Goal: Check status: Check status

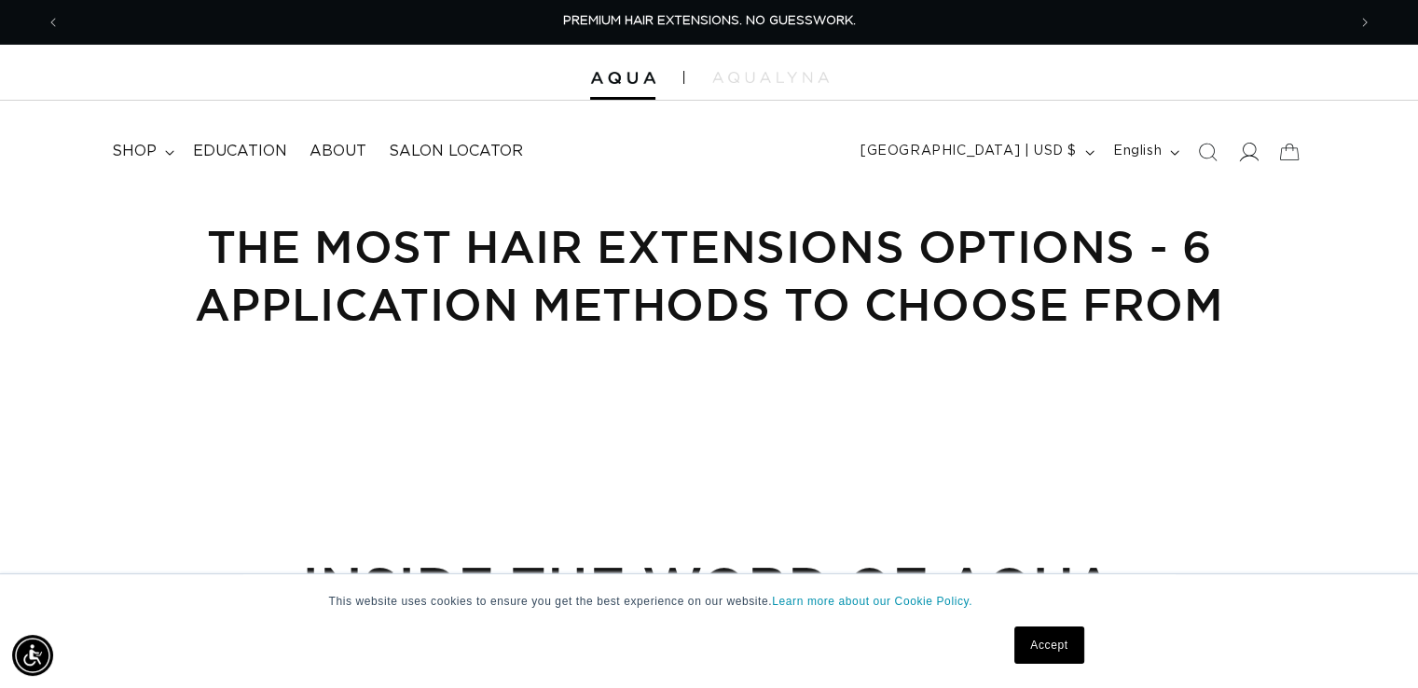
click at [1248, 150] on icon at bounding box center [1248, 152] width 20 height 20
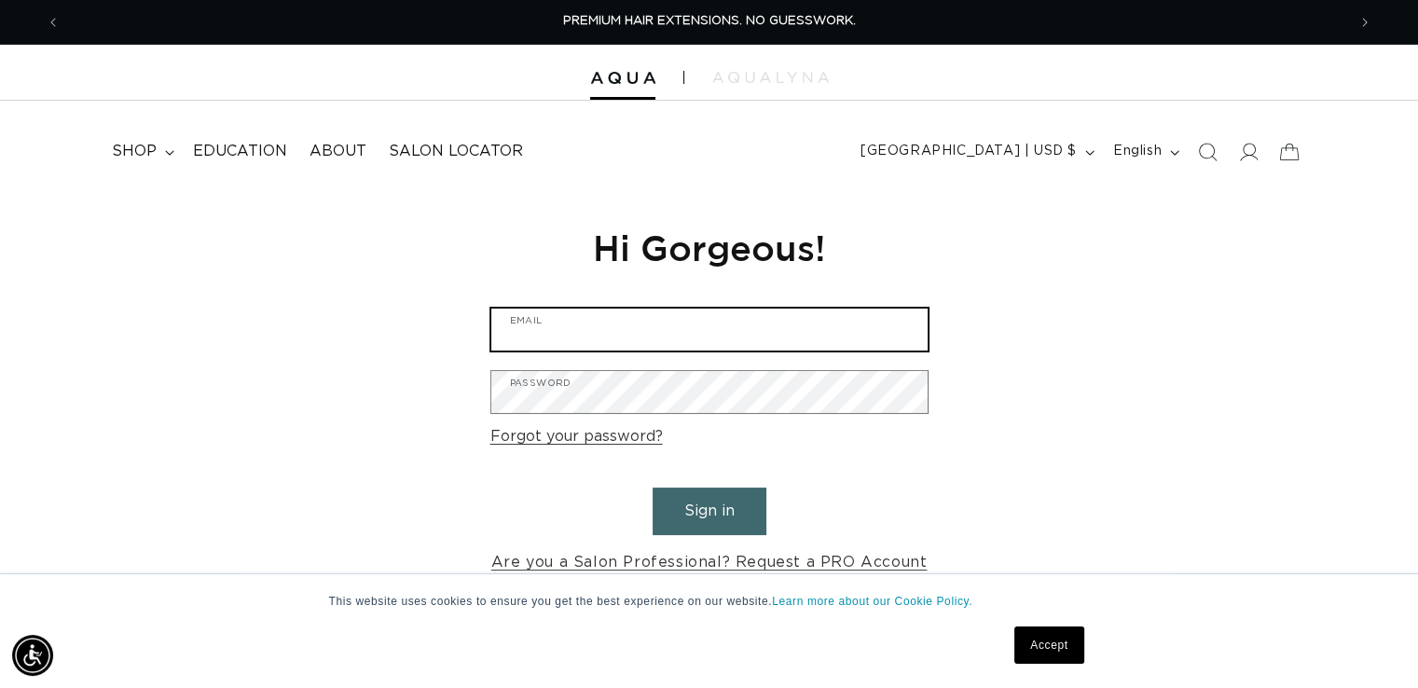
type input "clintonville08@bishops.co"
click at [742, 502] on button "Sign in" at bounding box center [710, 512] width 114 height 48
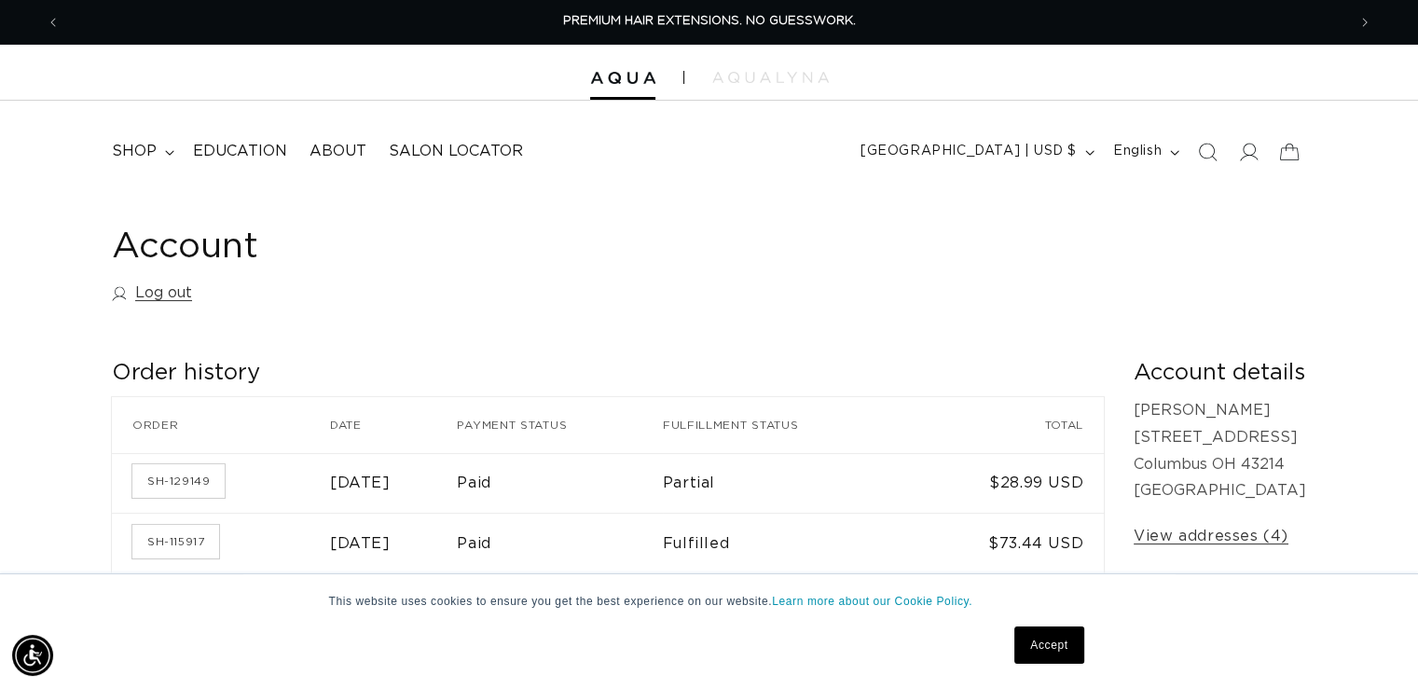
scroll to position [186, 0]
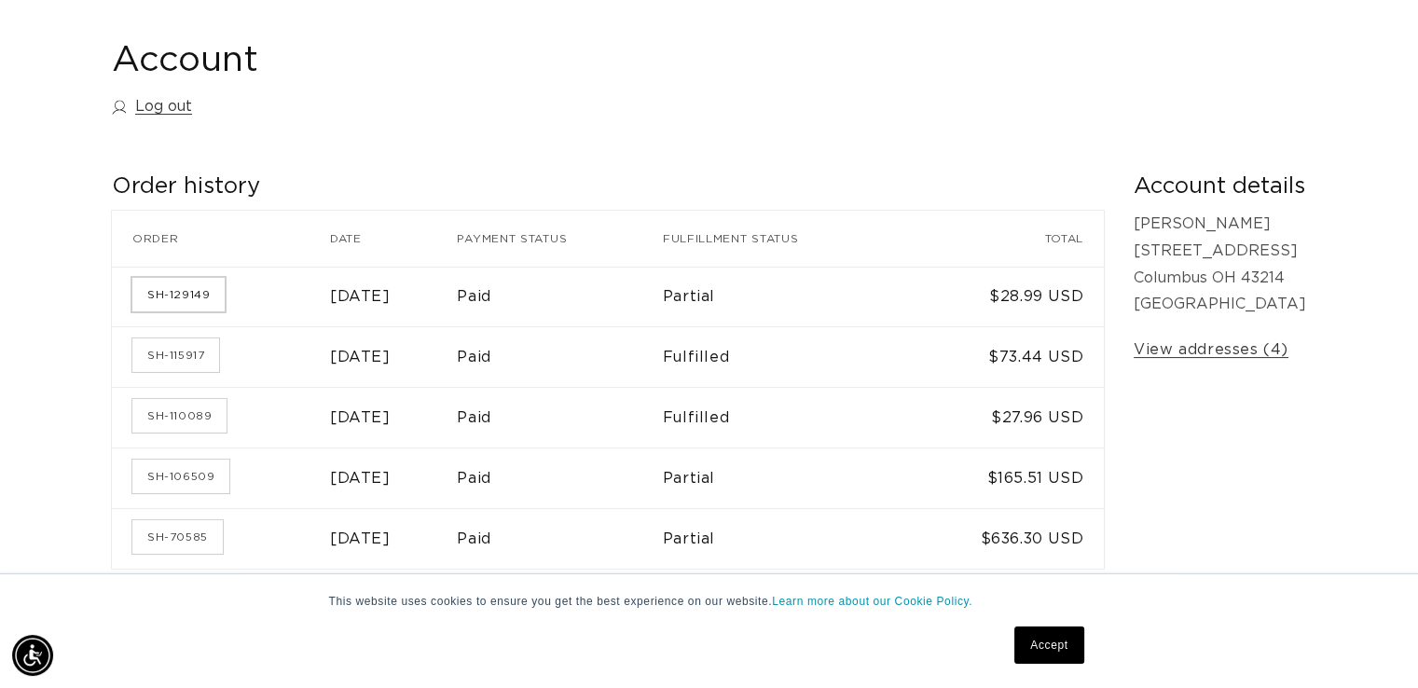
click at [189, 292] on link "SH-129149" at bounding box center [178, 295] width 92 height 34
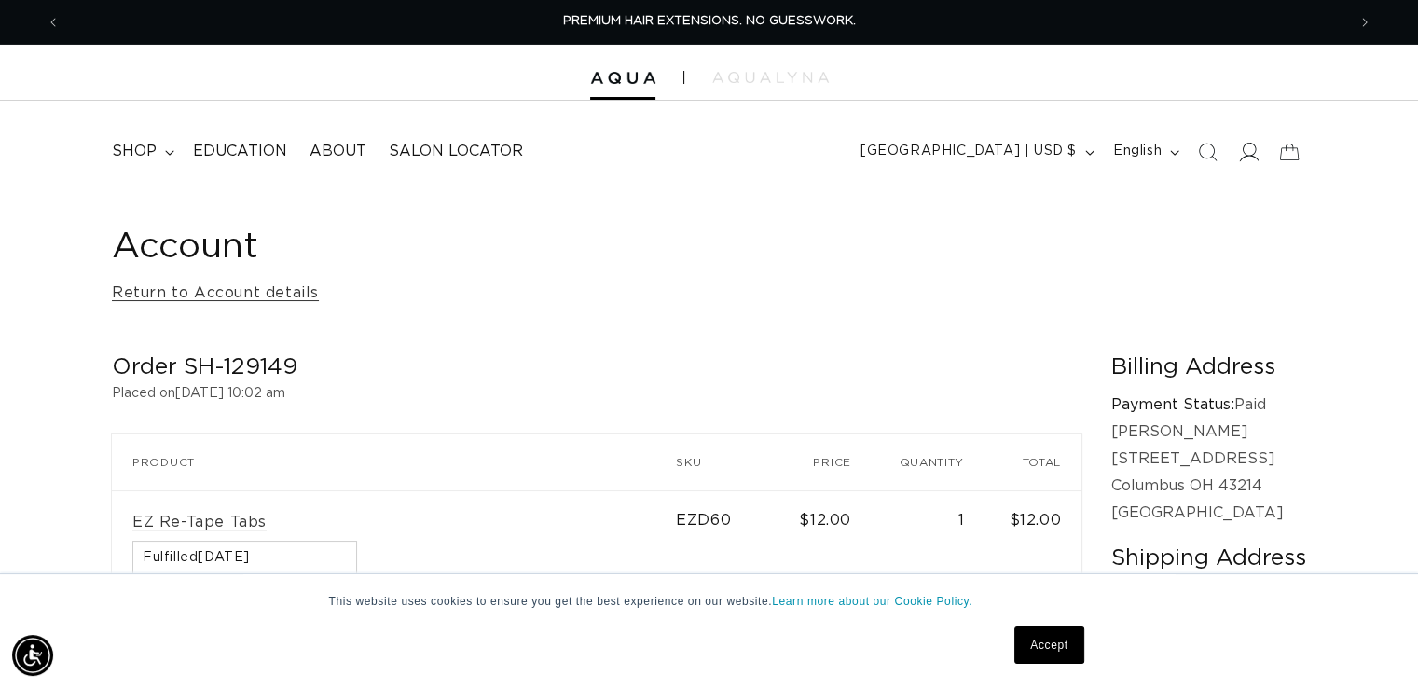
click at [1241, 161] on icon at bounding box center [1248, 152] width 20 height 20
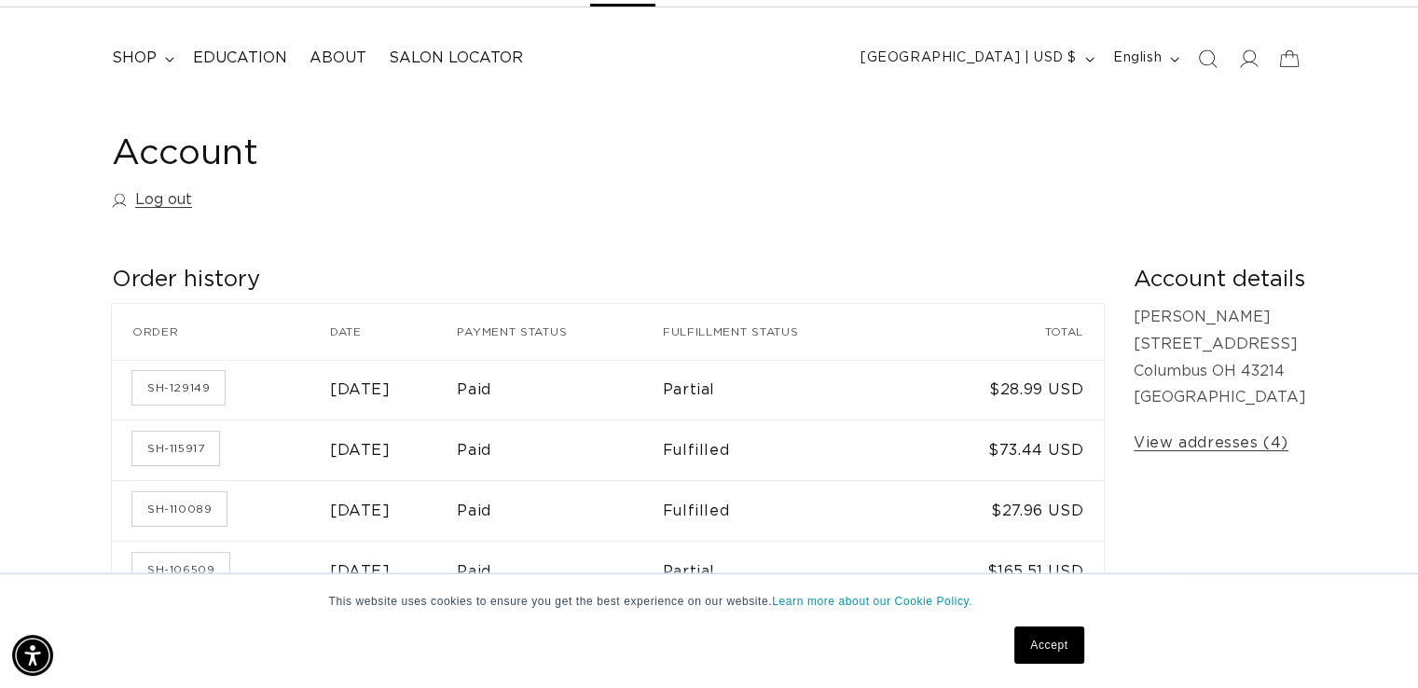
scroll to position [186, 0]
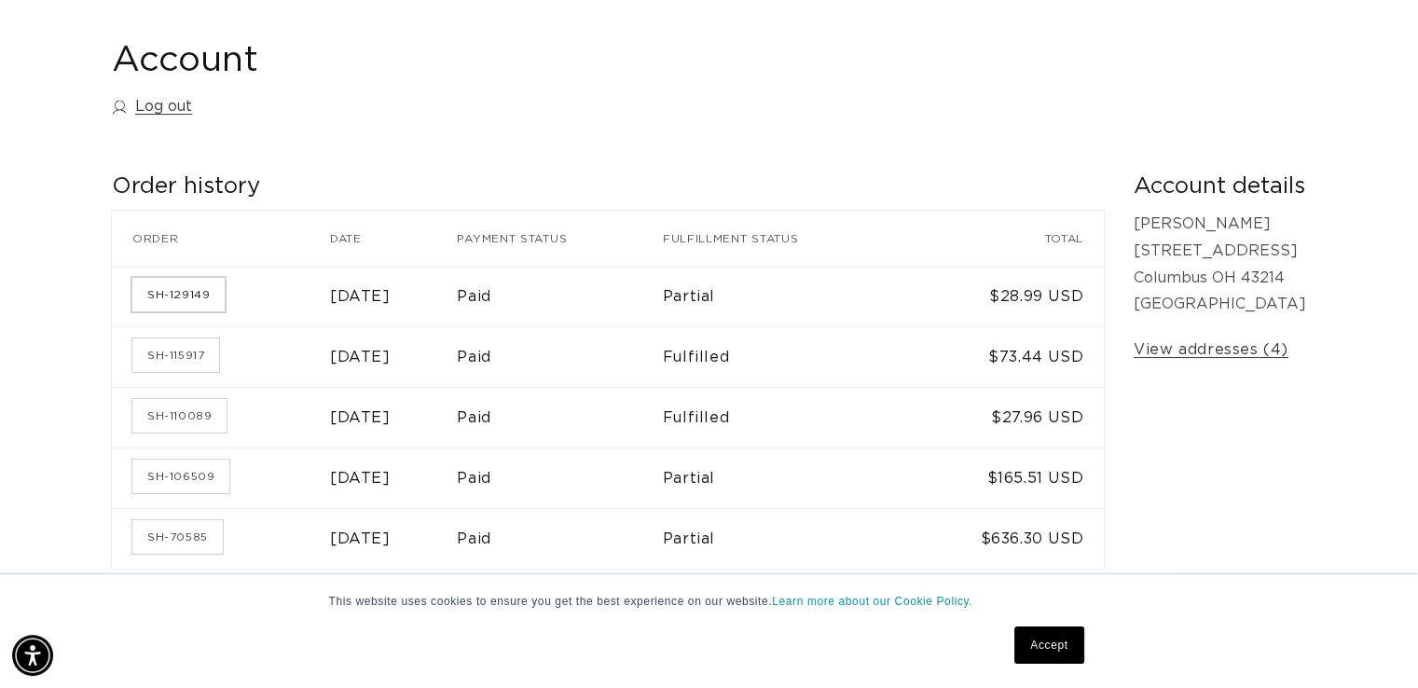
click at [183, 286] on link "SH-129149" at bounding box center [178, 295] width 92 height 34
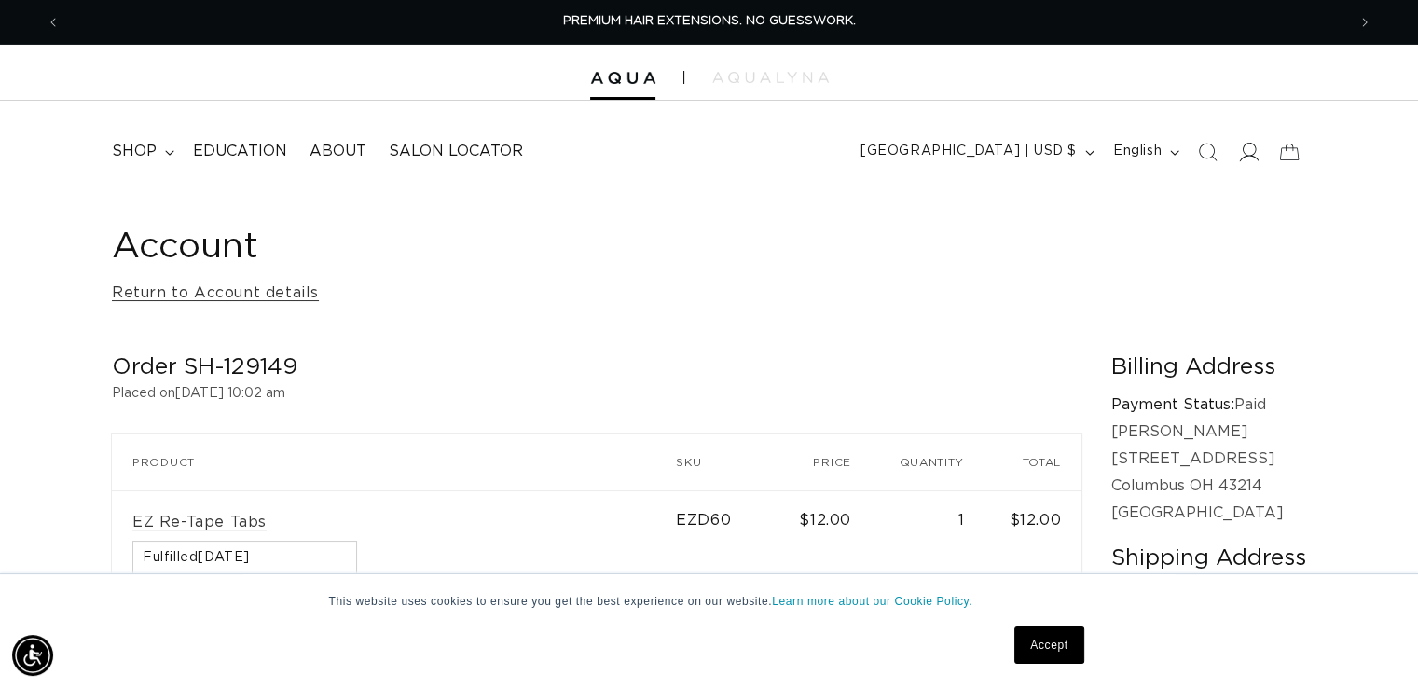
click at [1249, 154] on icon at bounding box center [1248, 152] width 20 height 20
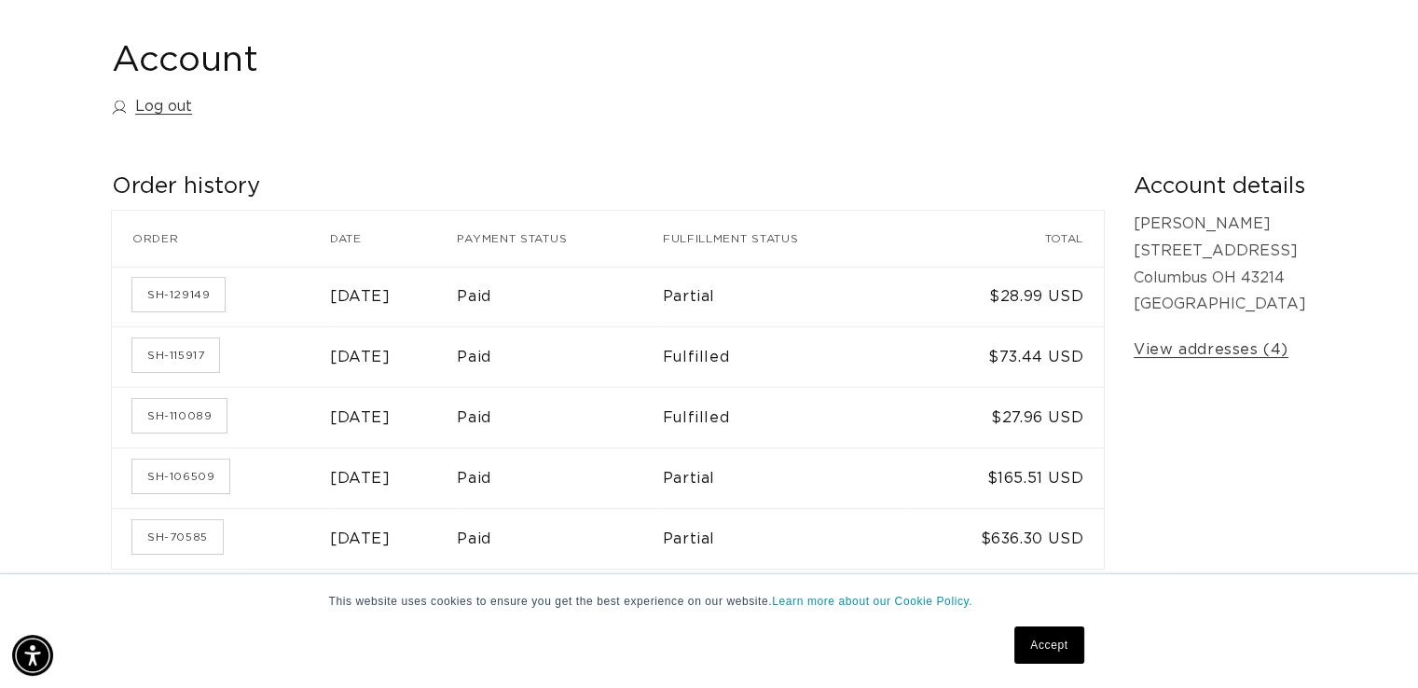
scroll to position [93, 0]
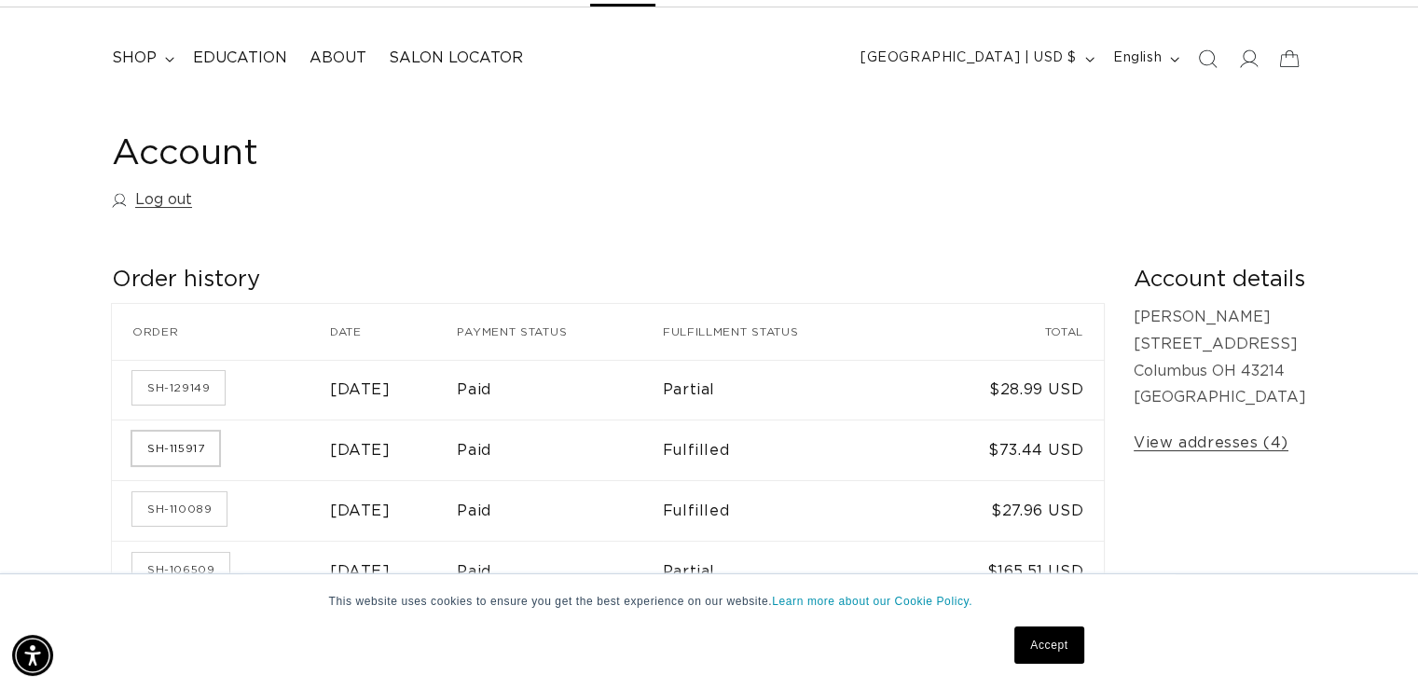
click at [174, 444] on link "SH-115917" at bounding box center [175, 449] width 87 height 34
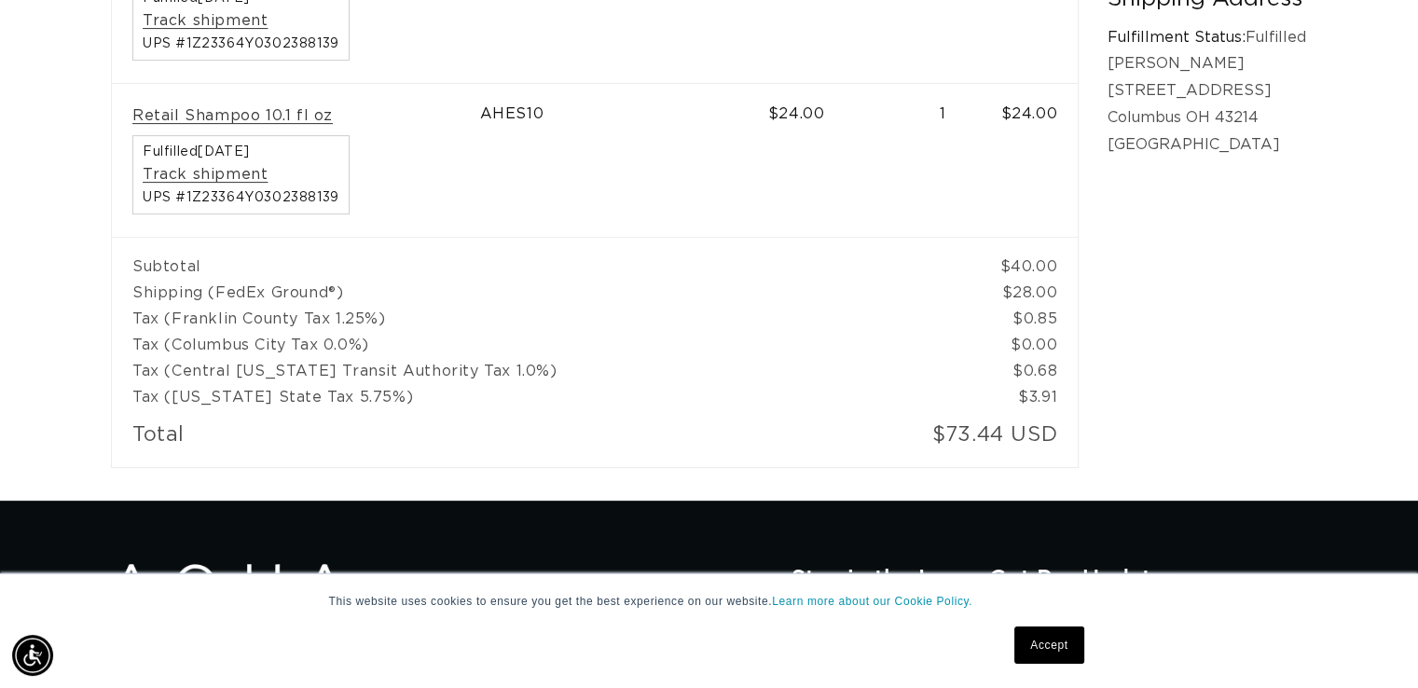
scroll to position [93, 0]
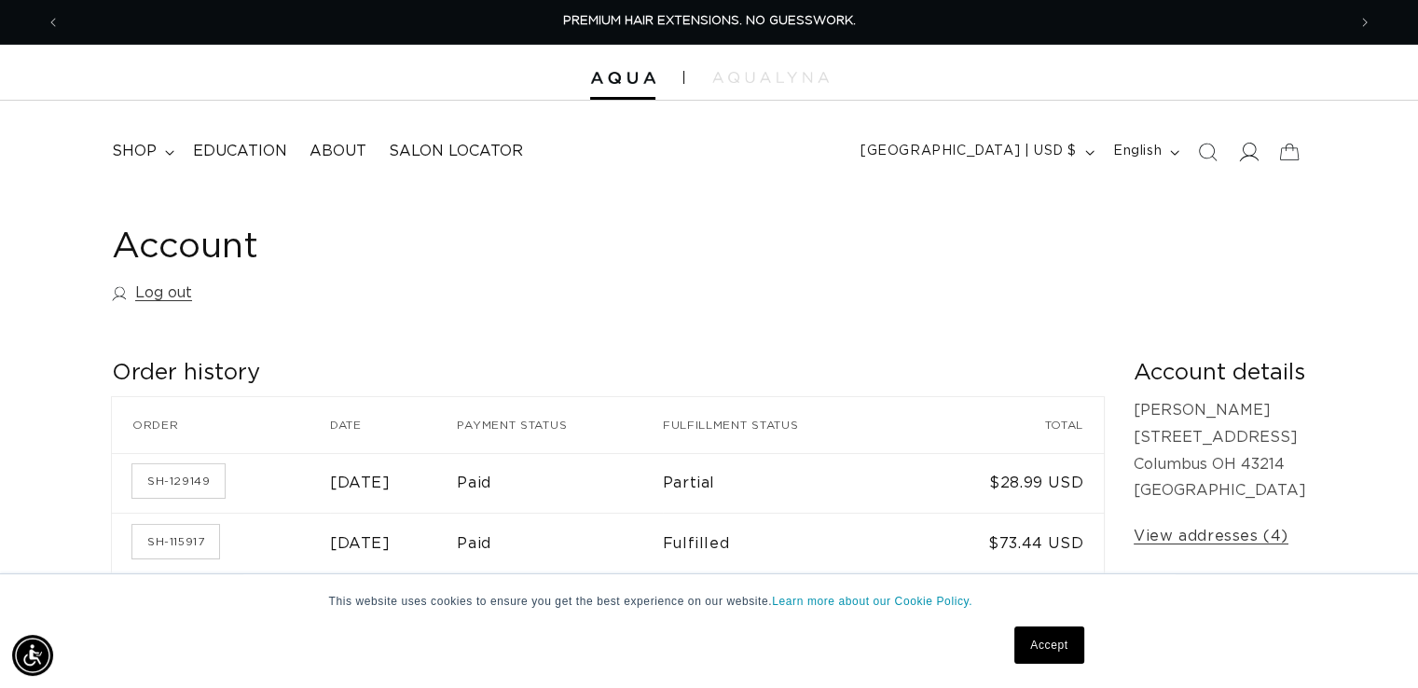
click at [1243, 148] on icon at bounding box center [1250, 152] width 20 height 19
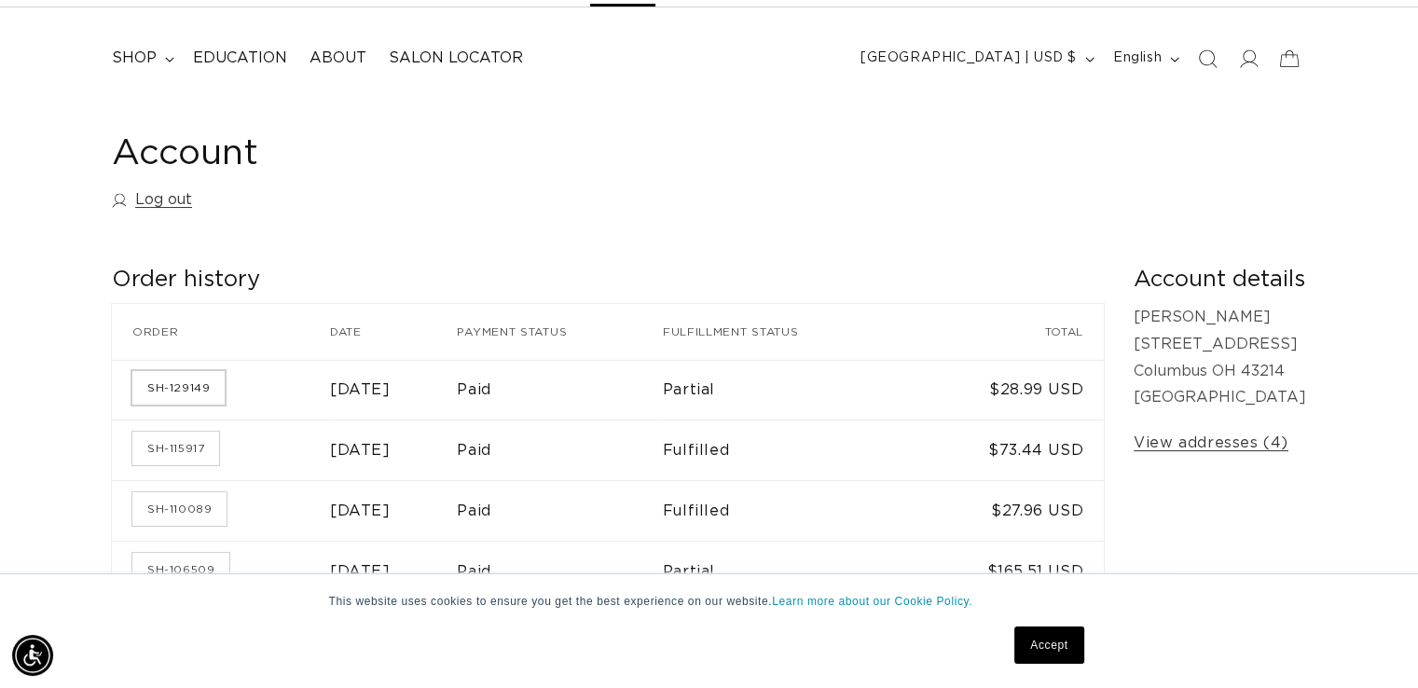
click at [190, 393] on link "SH-129149" at bounding box center [178, 388] width 92 height 34
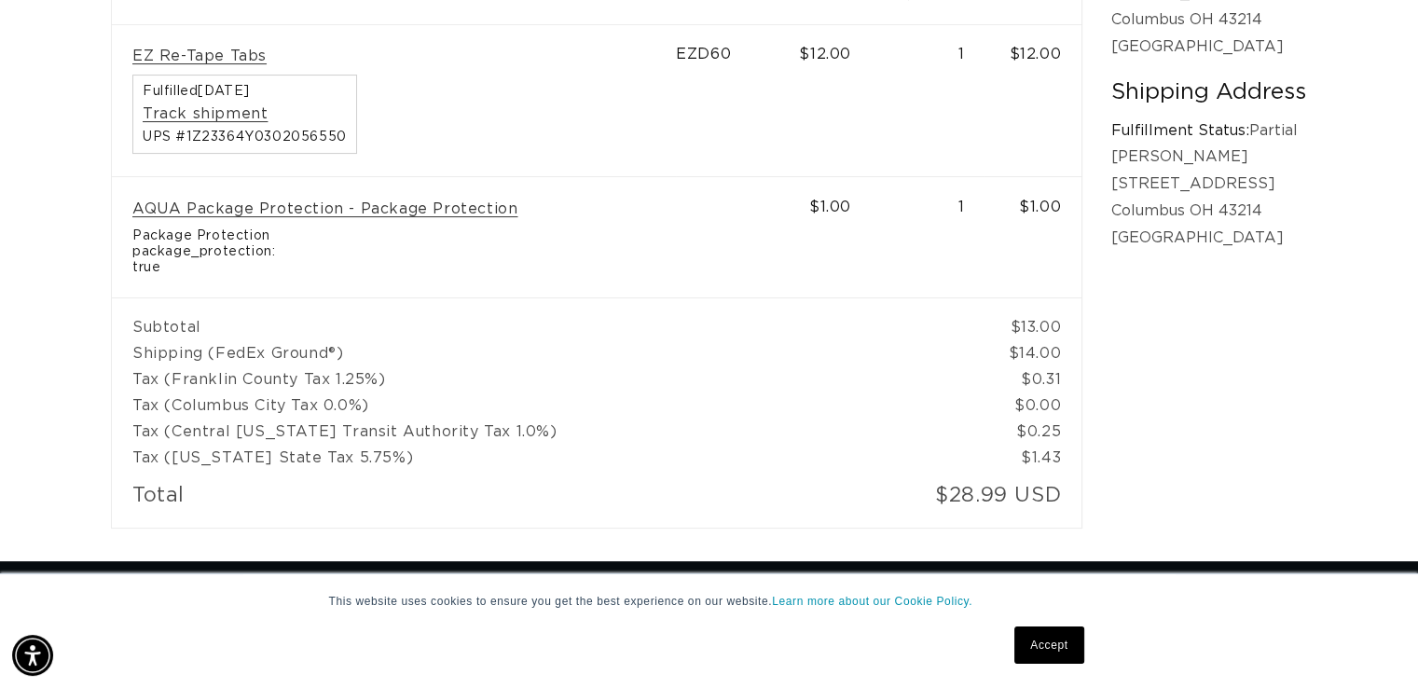
scroll to position [280, 0]
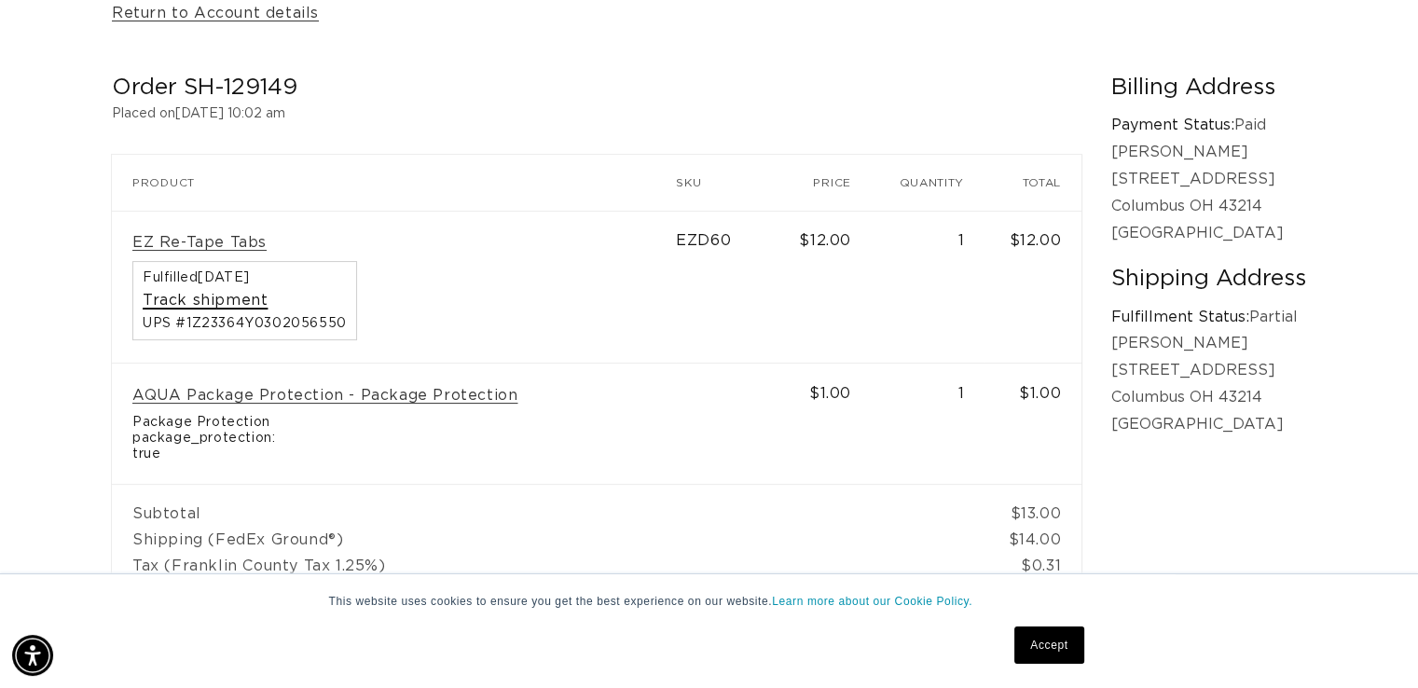
click at [213, 298] on link "Track shipment" at bounding box center [205, 301] width 125 height 20
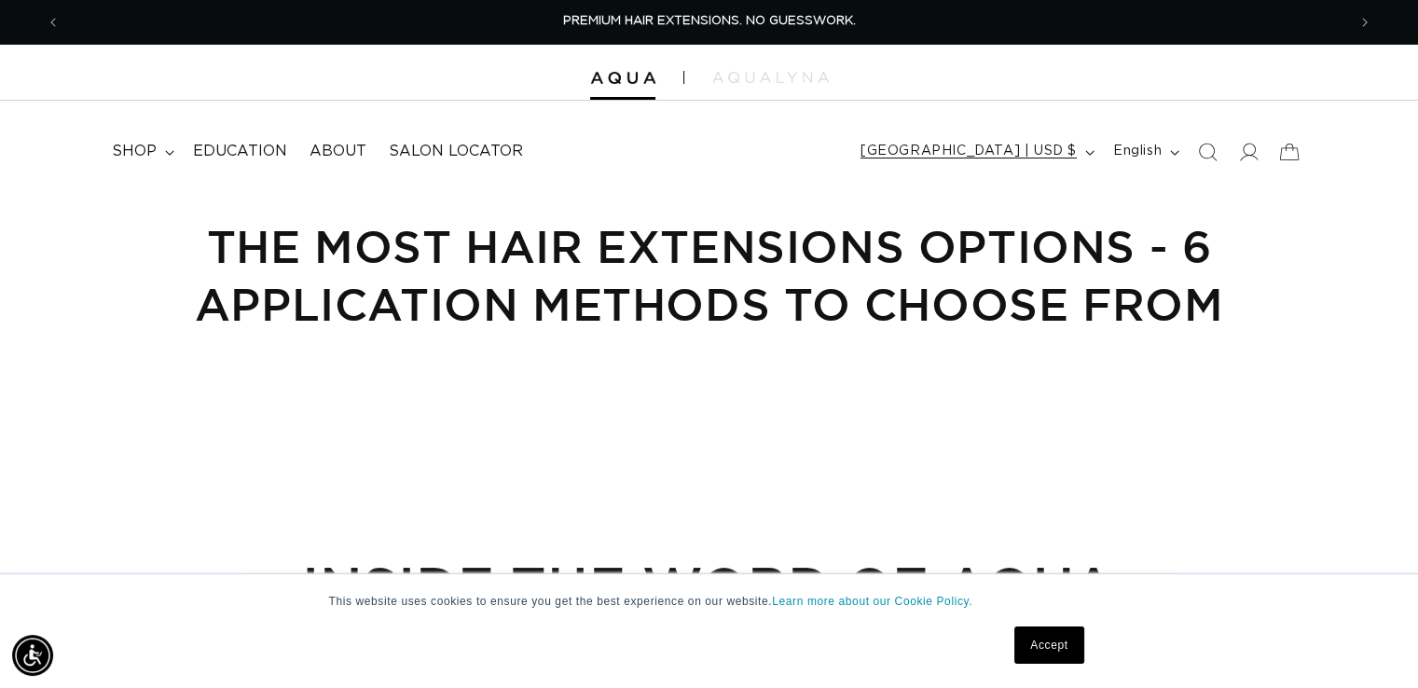
click at [1090, 154] on button "[GEOGRAPHIC_DATA] | USD $" at bounding box center [975, 151] width 253 height 35
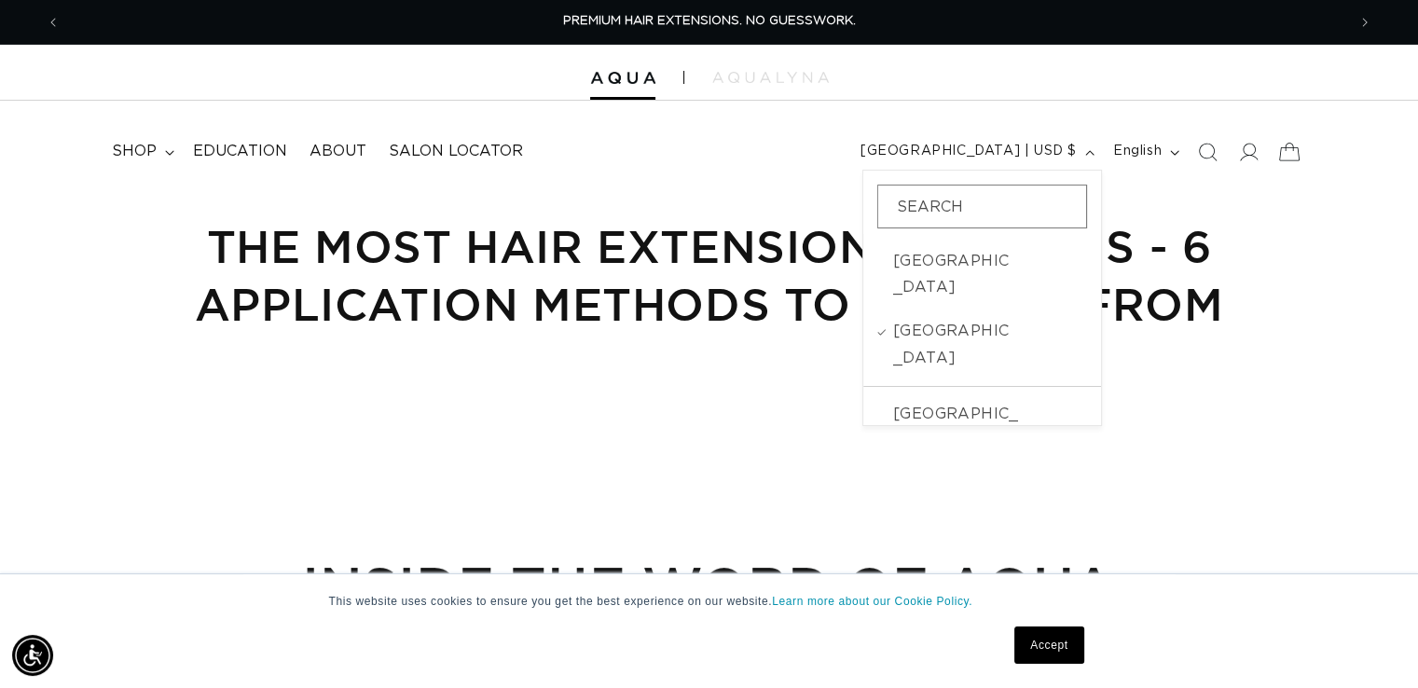
click at [1288, 152] on icon at bounding box center [1289, 152] width 44 height 44
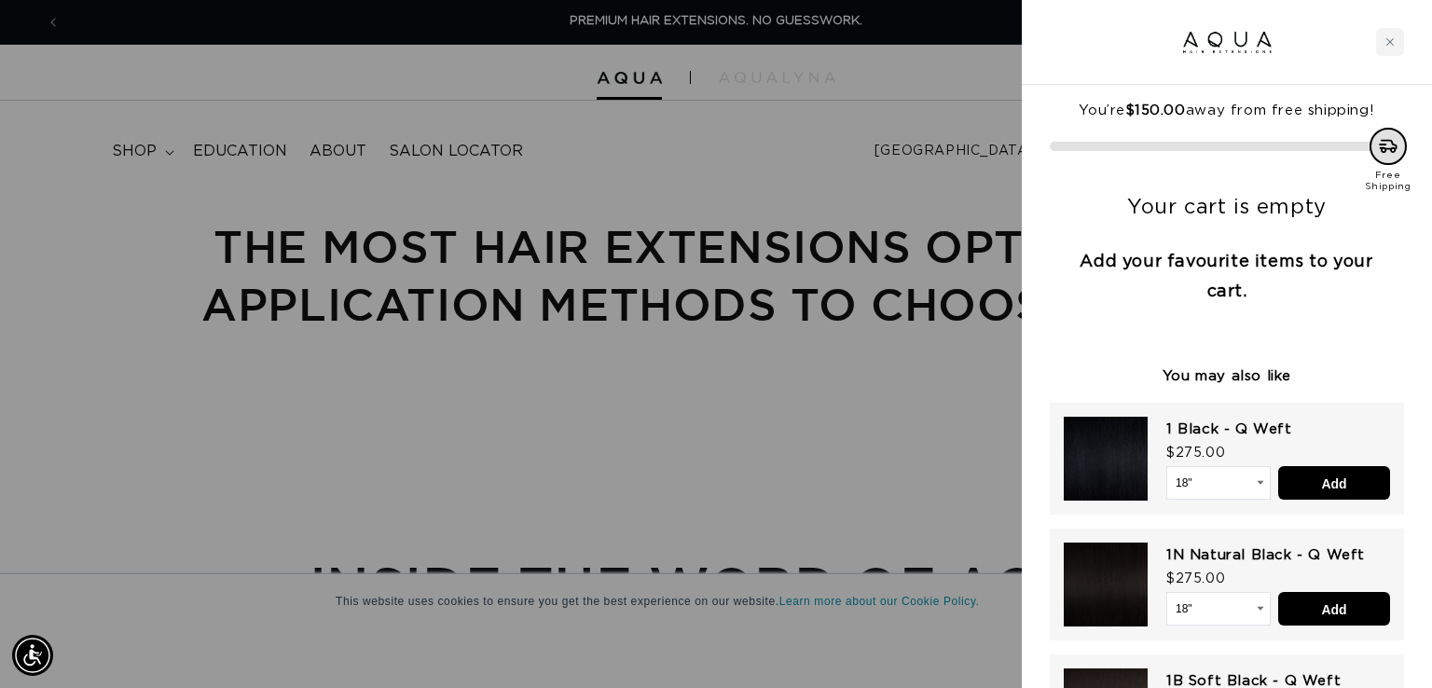
scroll to position [91, 0]
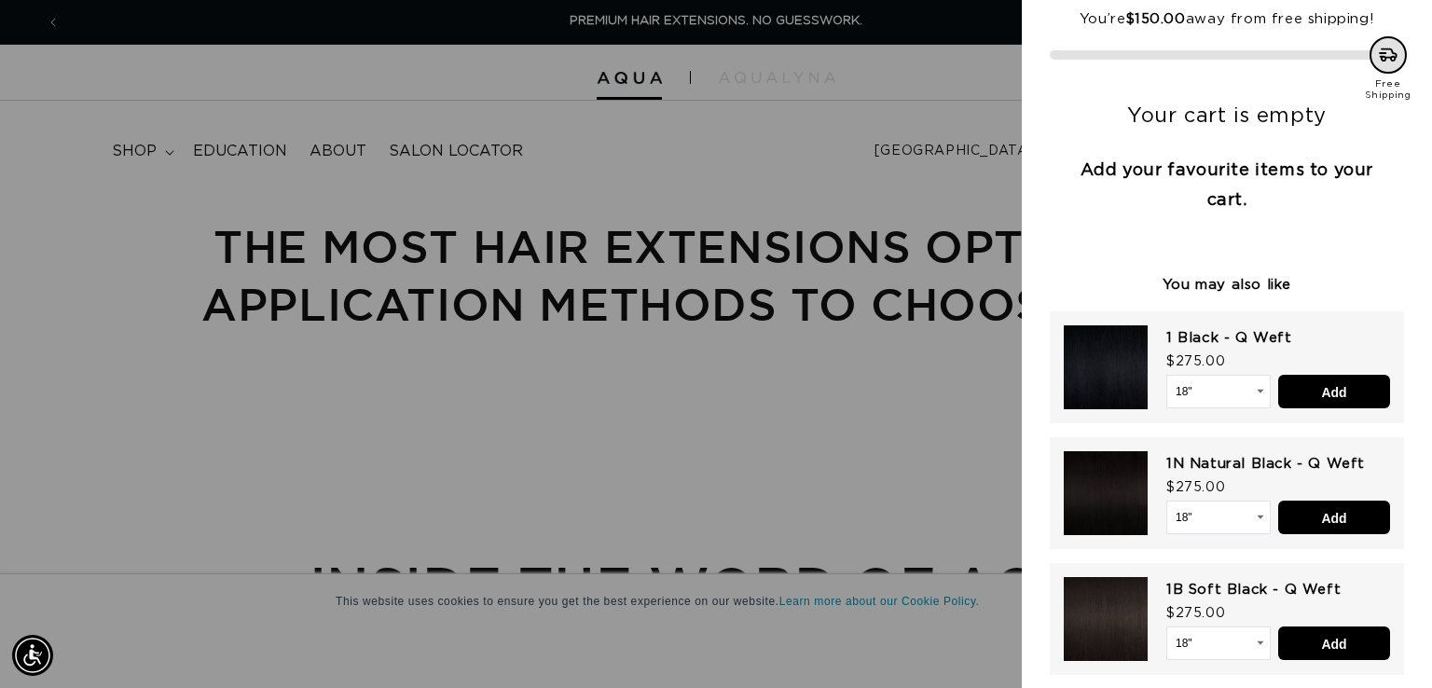
click at [1379, 57] on icon at bounding box center [1387, 54] width 23 height 23
click at [959, 124] on div at bounding box center [716, 344] width 1432 height 688
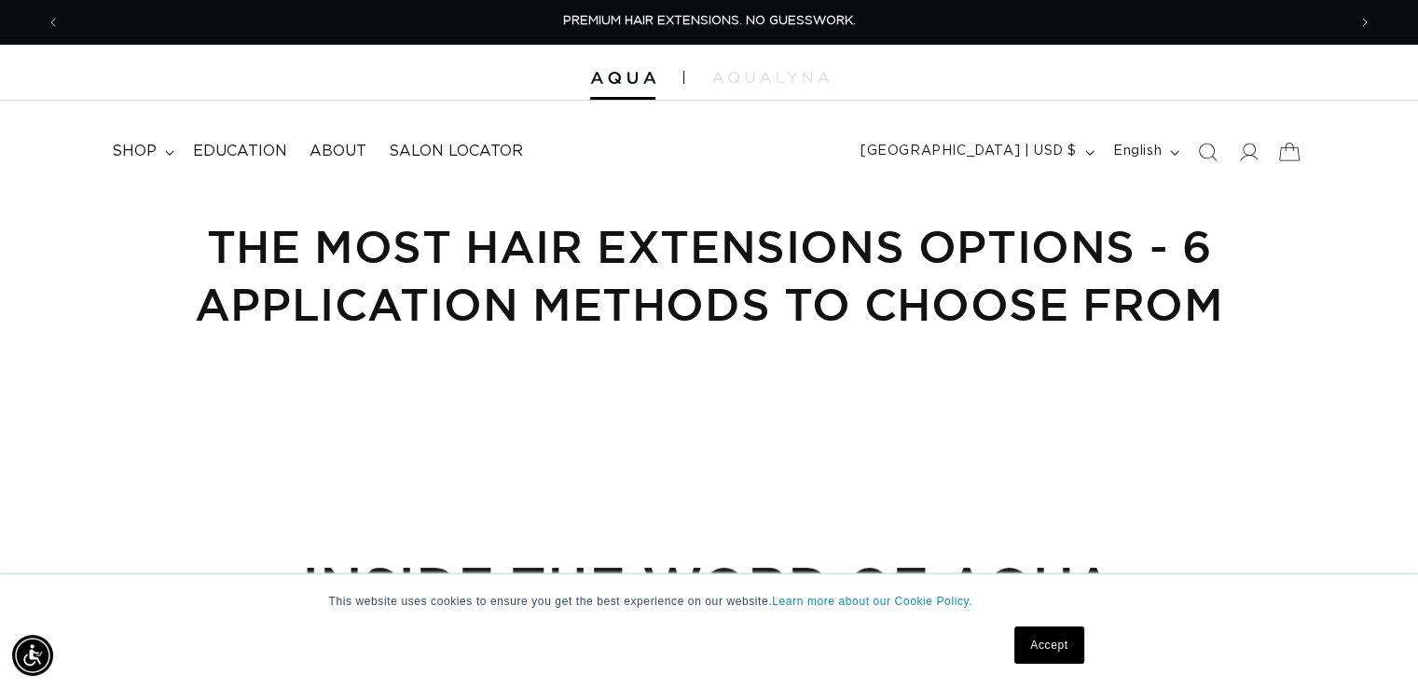
click at [1305, 146] on icon at bounding box center [1289, 152] width 44 height 44
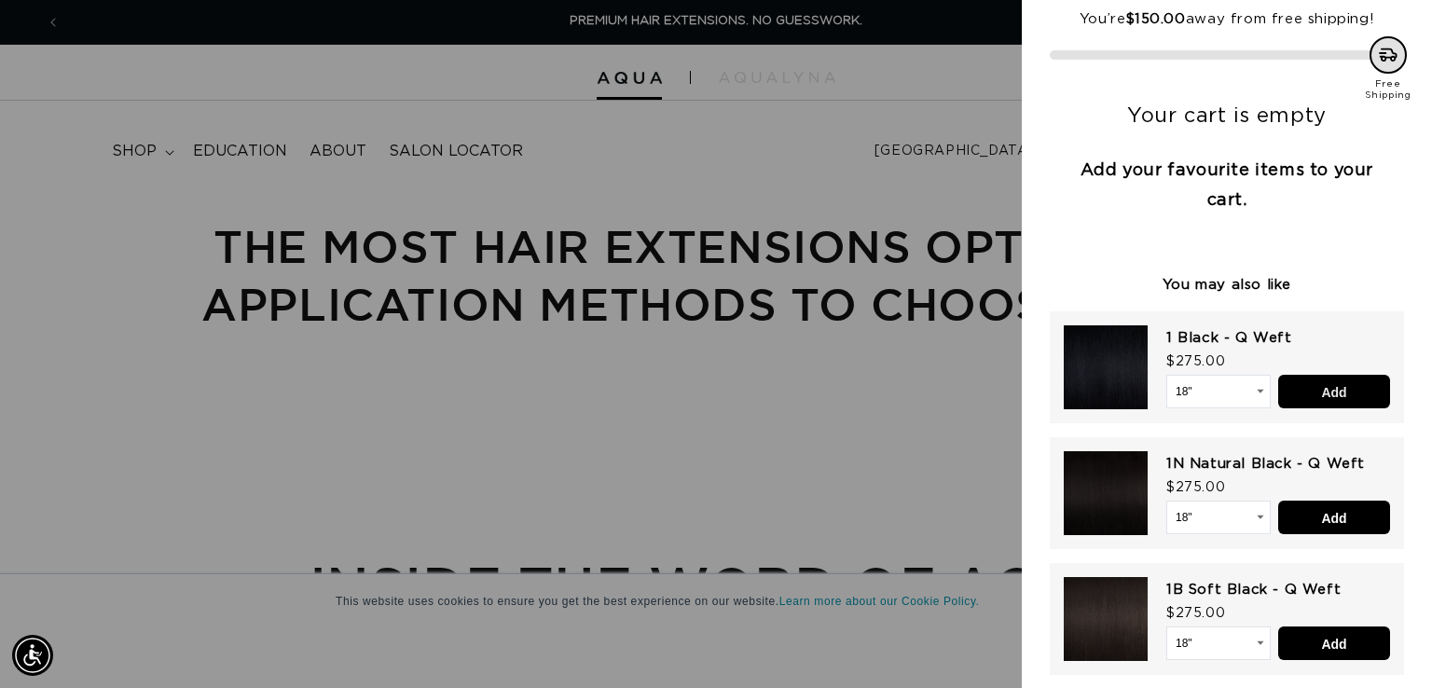
click at [1332, 387] on input "Add" at bounding box center [1334, 392] width 112 height 34
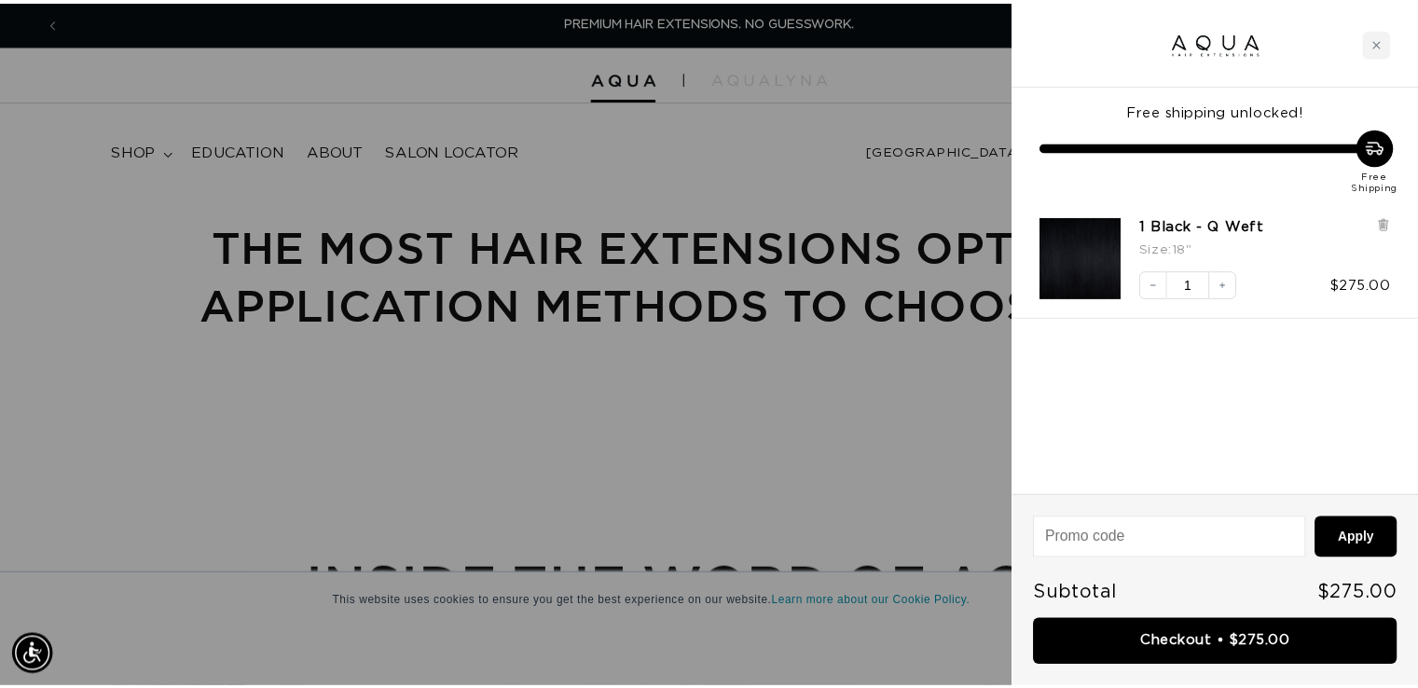
scroll to position [0, 0]
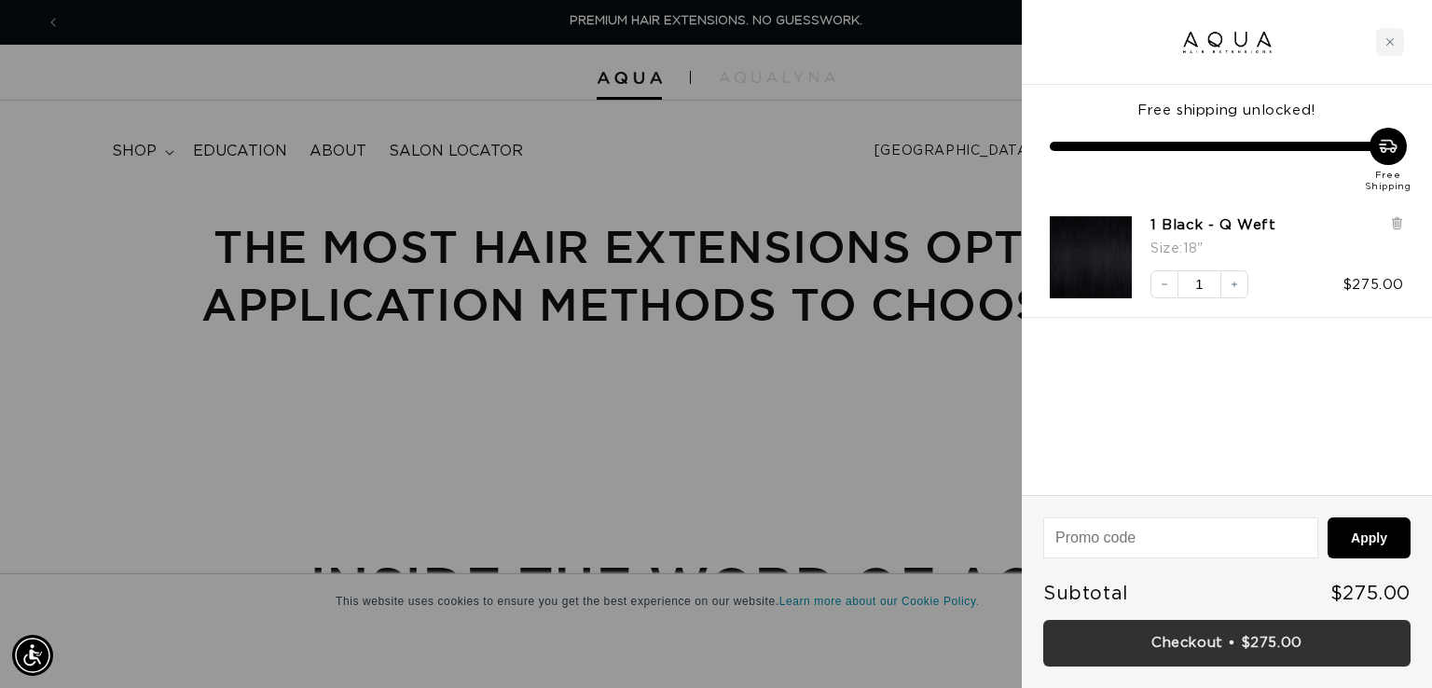
click at [1266, 645] on link "Checkout • $275.00" at bounding box center [1226, 644] width 367 height 48
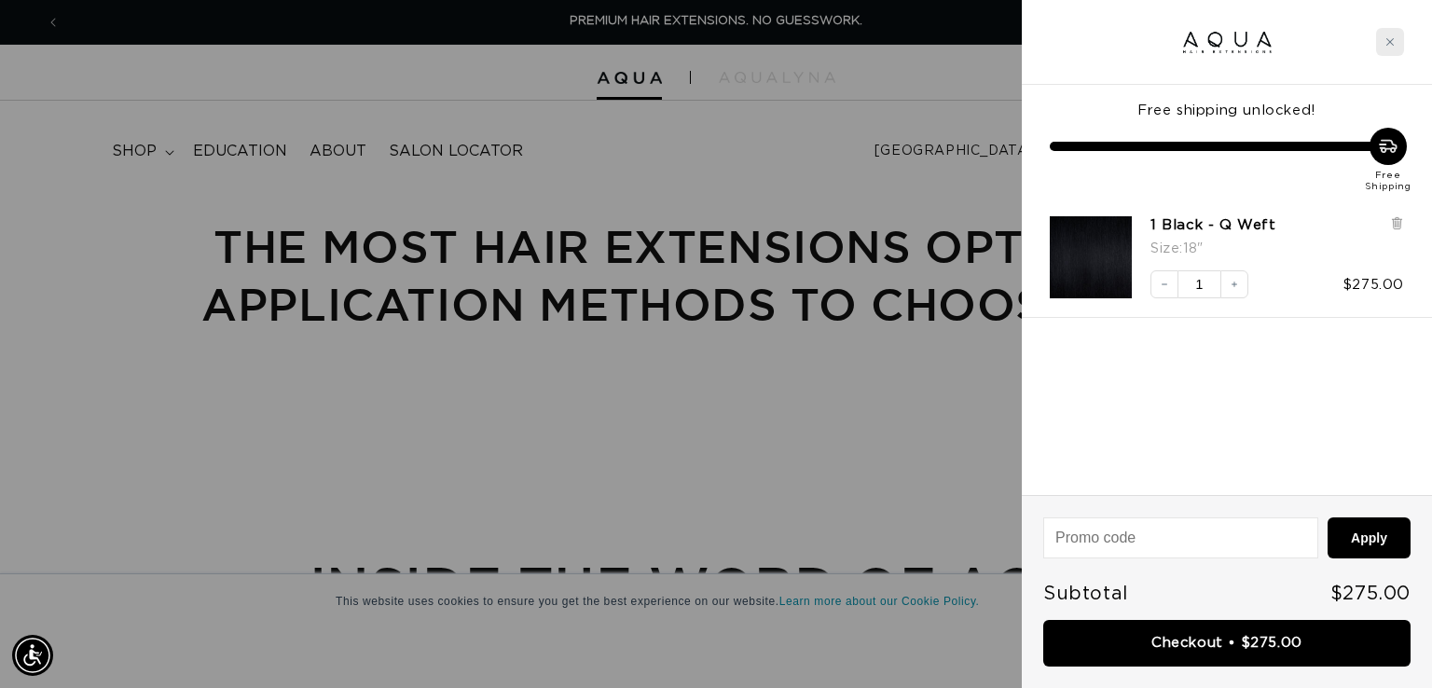
click at [1390, 41] on icon "Close cart" at bounding box center [1390, 41] width 7 height 7
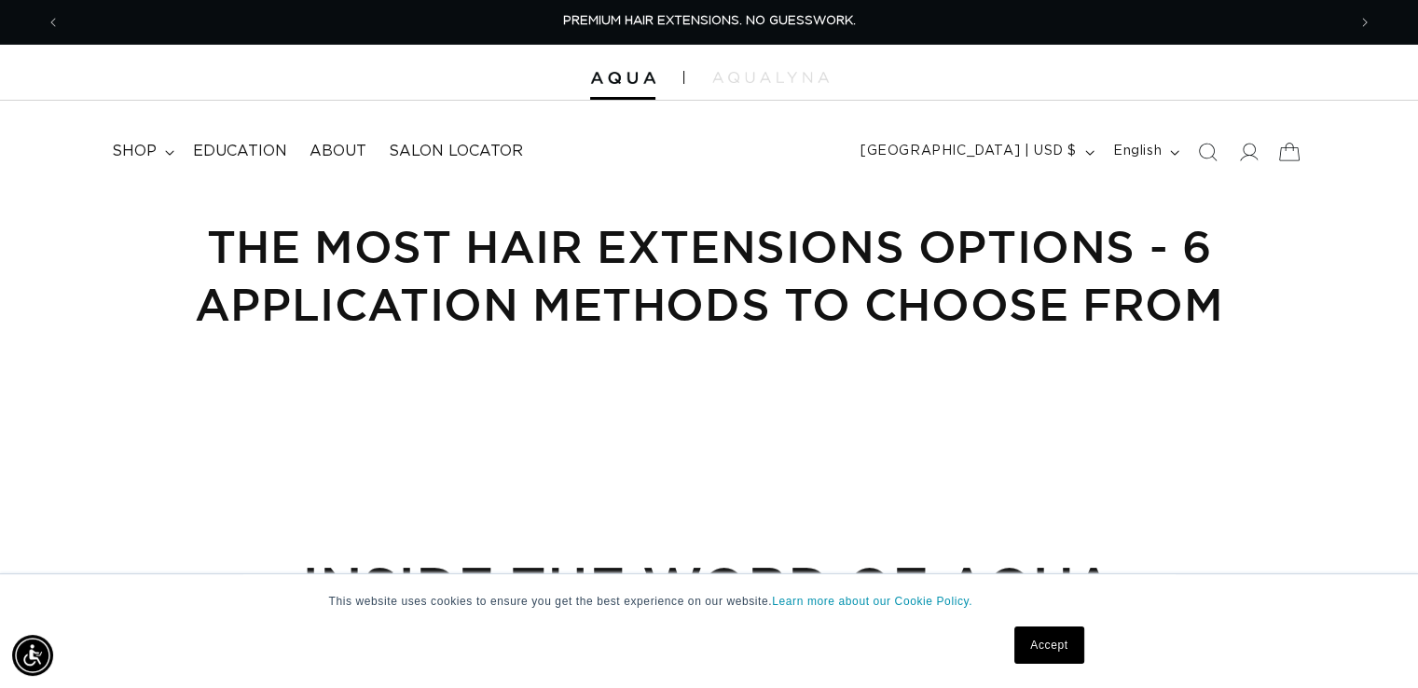
click at [1281, 146] on icon at bounding box center [1289, 152] width 44 height 44
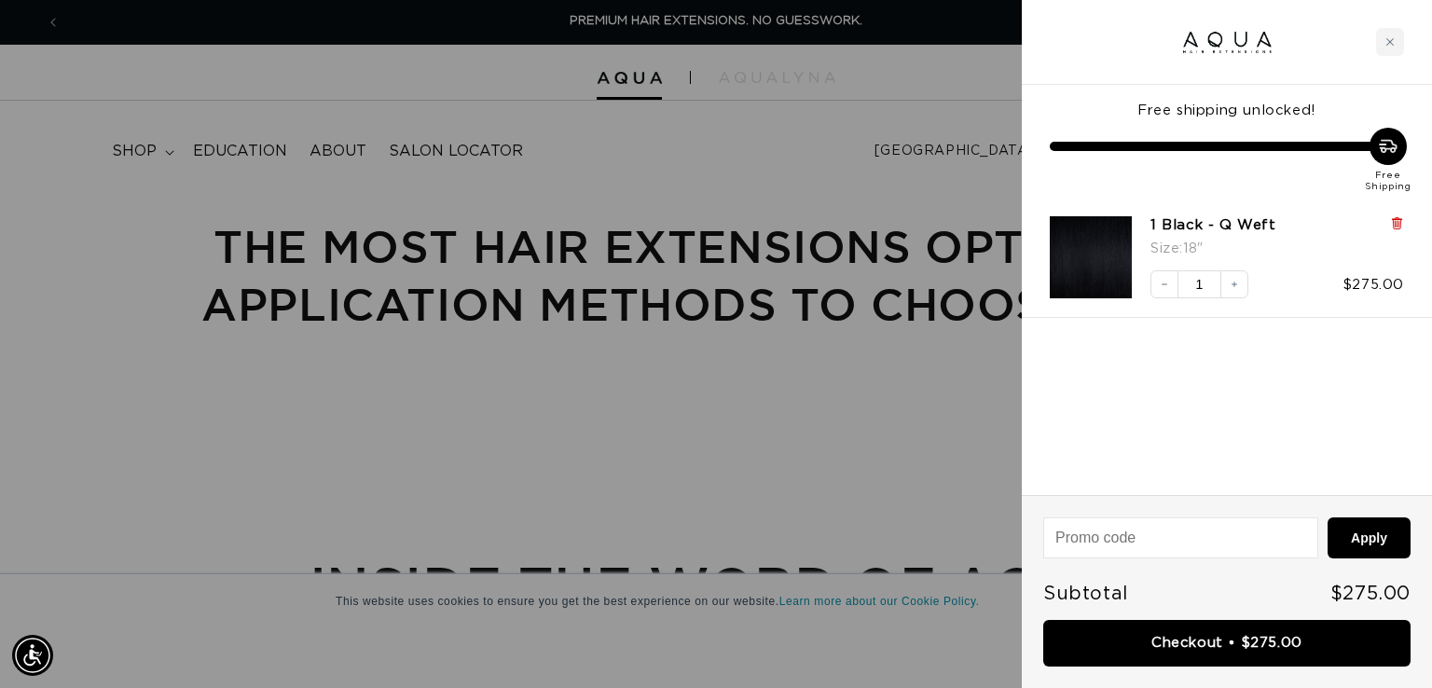
click at [1401, 224] on icon at bounding box center [1396, 223] width 7 height 9
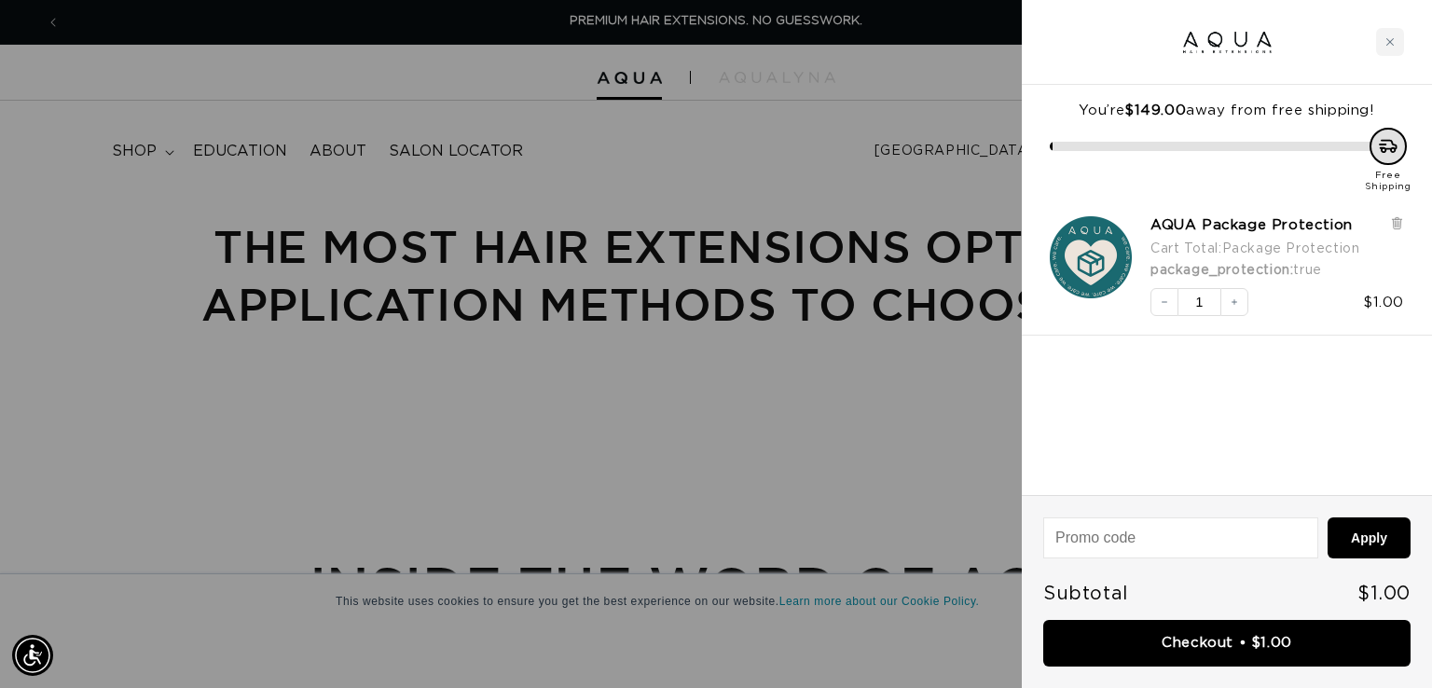
click at [1395, 210] on div "AQUA Package Protection Cart Total : Package Protection package_protection : tr…" at bounding box center [1217, 257] width 373 height 119
click at [1396, 217] on icon at bounding box center [1397, 221] width 4 height 9
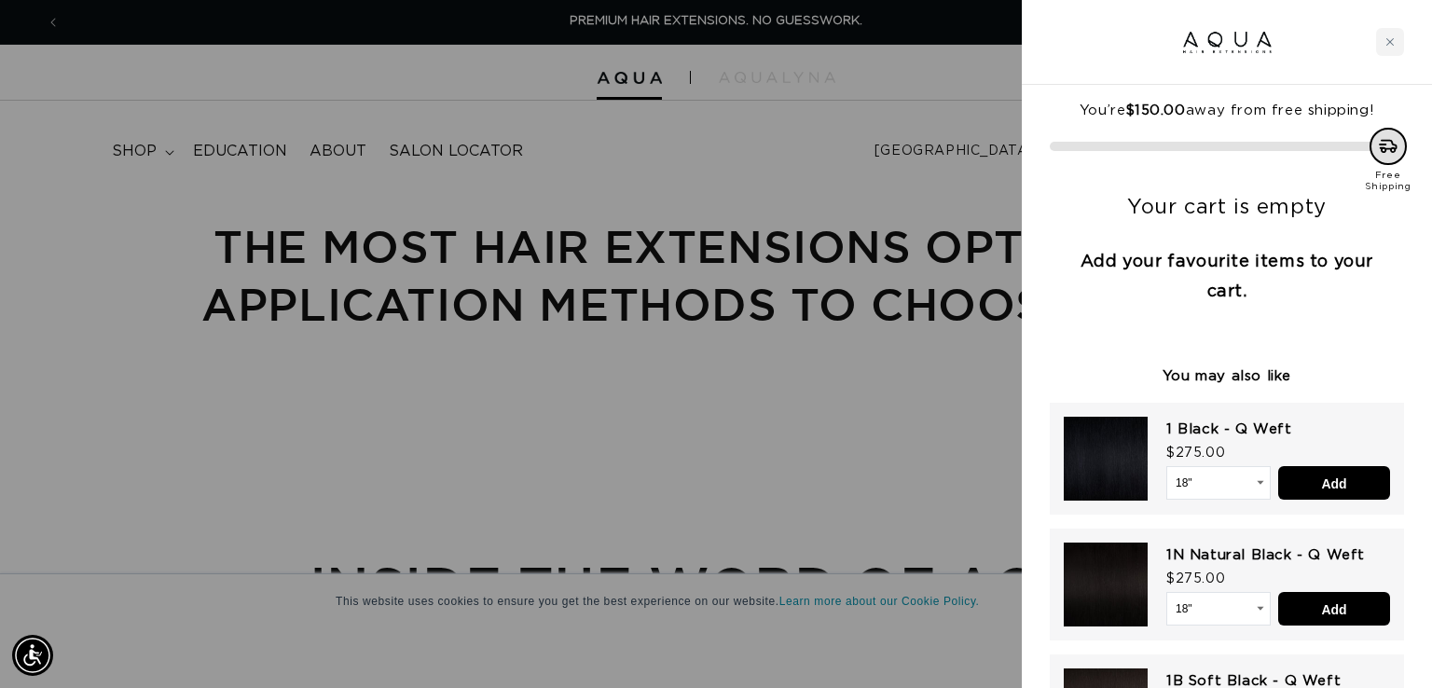
click at [980, 111] on div at bounding box center [716, 344] width 1432 height 688
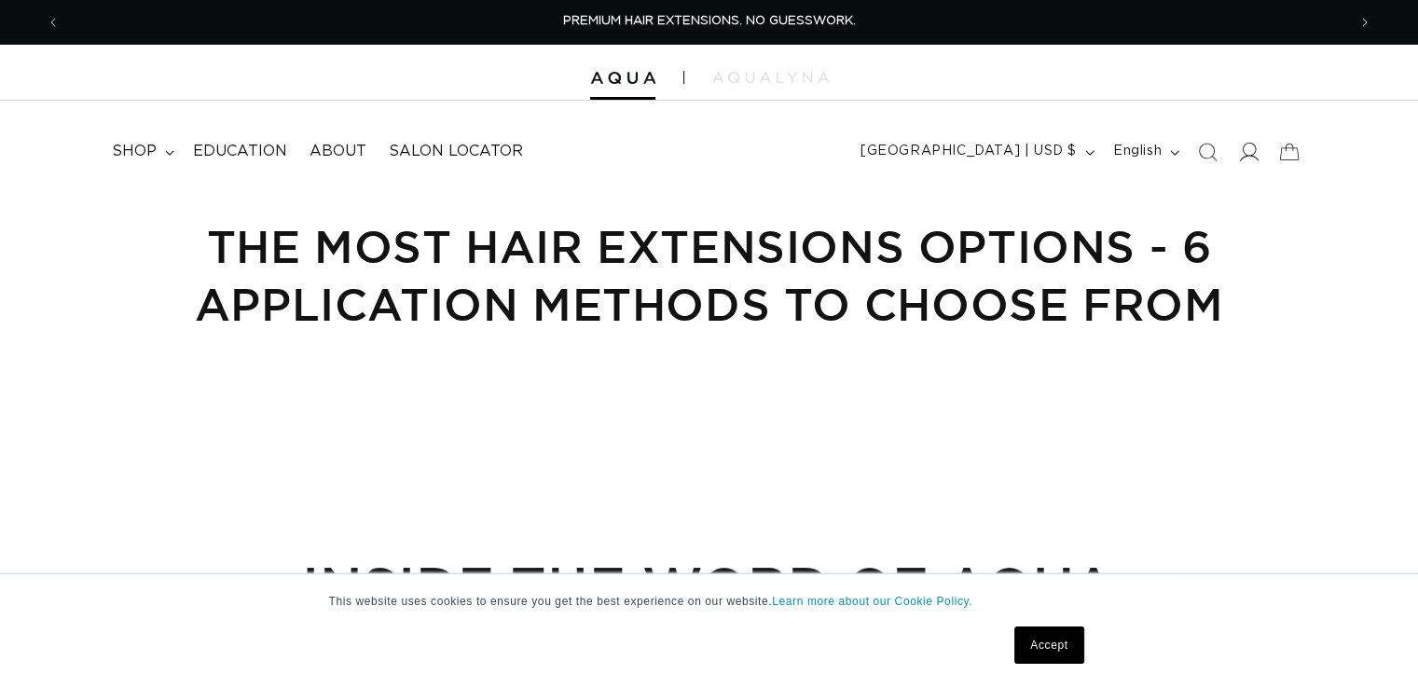
click at [1252, 151] on icon at bounding box center [1248, 152] width 20 height 20
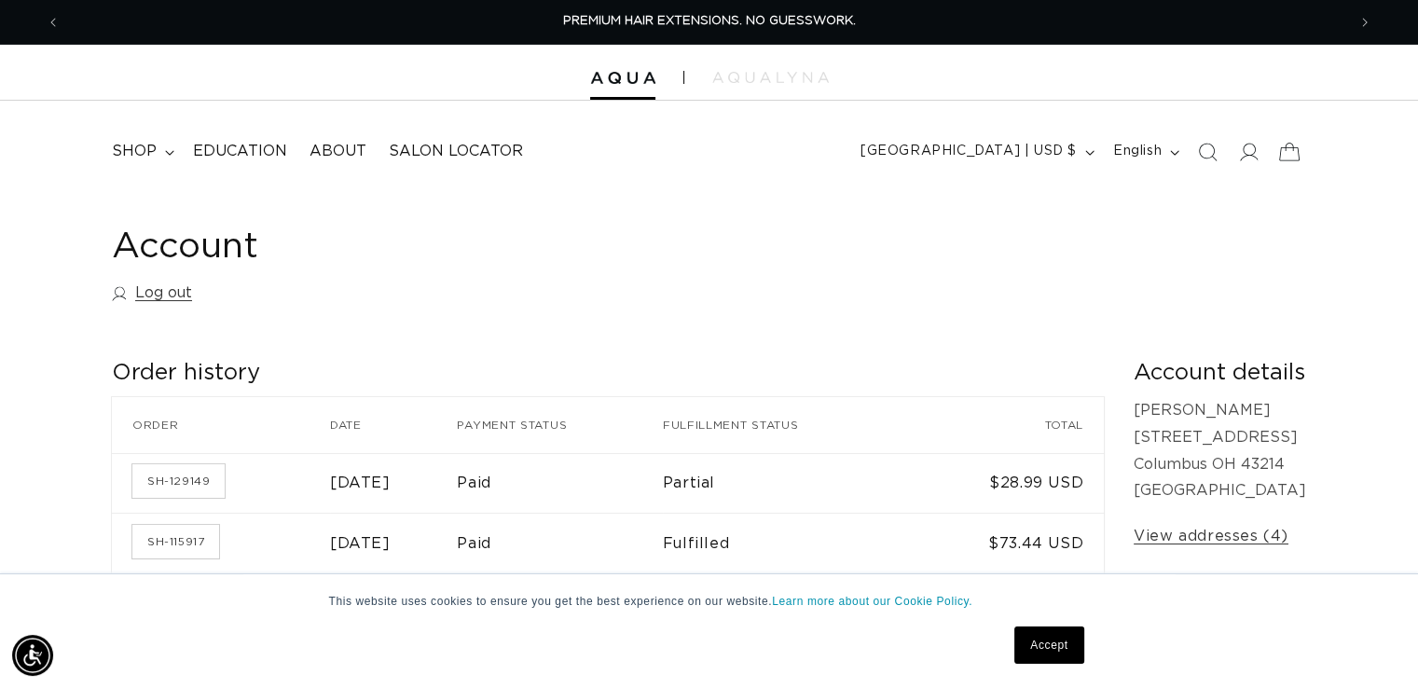
click at [1298, 155] on icon at bounding box center [1289, 152] width 44 height 44
